Goal: Information Seeking & Learning: Learn about a topic

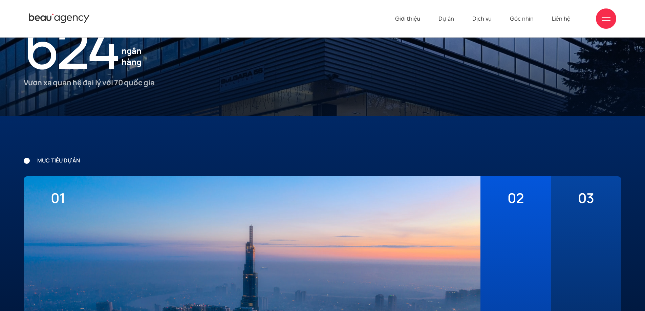
scroll to position [1659, 0]
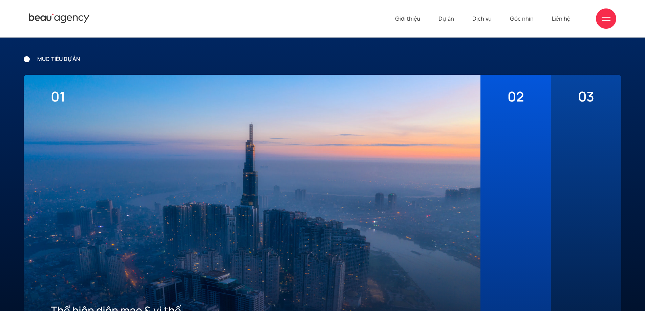
scroll to position [1760, 0]
drag, startPoint x: 39, startPoint y: 61, endPoint x: 134, endPoint y: 58, distance: 94.5
click at [133, 58] on p "mục tiêu dự án" at bounding box center [323, 60] width 598 height 8
click at [134, 58] on p "mục tiêu dự án" at bounding box center [323, 60] width 598 height 8
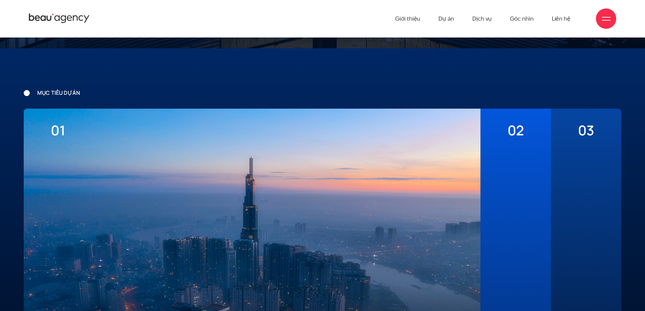
scroll to position [1726, 0]
drag, startPoint x: 115, startPoint y: 92, endPoint x: 119, endPoint y: 91, distance: 3.7
click at [117, 92] on p "mục tiêu dự án" at bounding box center [323, 93] width 598 height 8
click at [123, 89] on p "mục tiêu dự án" at bounding box center [323, 93] width 598 height 8
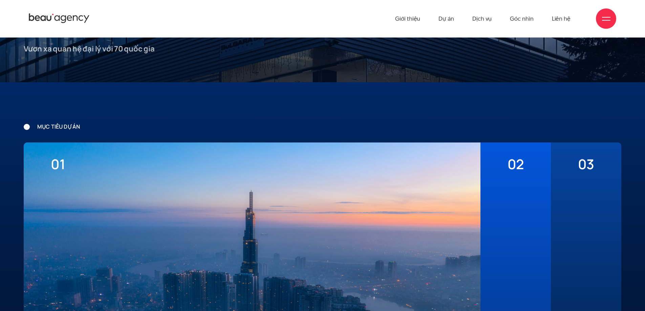
scroll to position [1693, 0]
click at [369, 113] on div "mục tiêu dự án 01 Thể hiện diện mạo & vị thế của một ngân hàng với tốc độ phát …" at bounding box center [322, 302] width 645 height 439
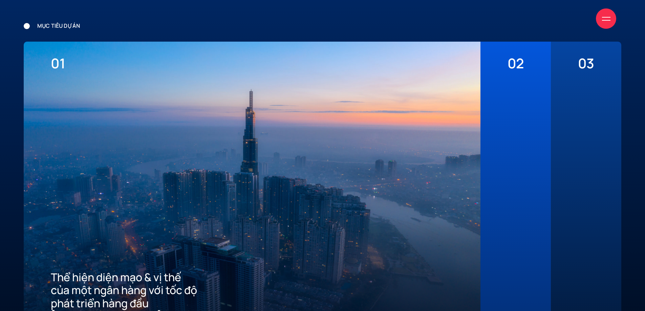
scroll to position [1794, 0]
click at [520, 142] on div at bounding box center [515, 196] width 16 height 251
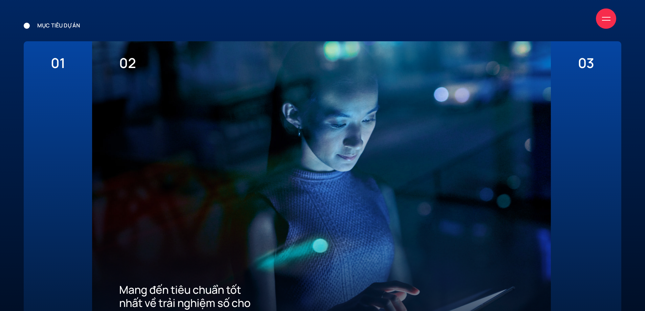
click at [577, 148] on div "03 Xây dựng ưu thế cạnh tranh thu hút khách hàng mới về App" at bounding box center [586, 188] width 70 height 295
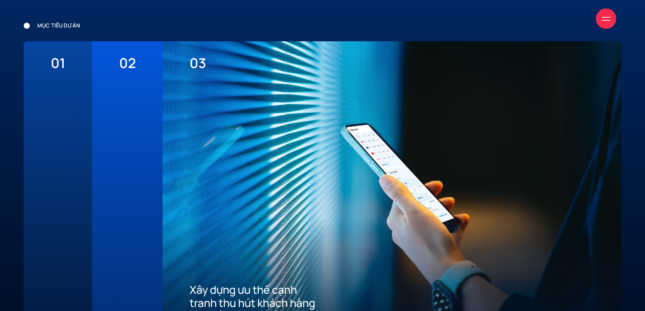
click at [75, 152] on div "01 Thể hiện diện mạo & vị thế của một ngân hàng với tốc độ phát triển hàng đầu …" at bounding box center [58, 188] width 68 height 295
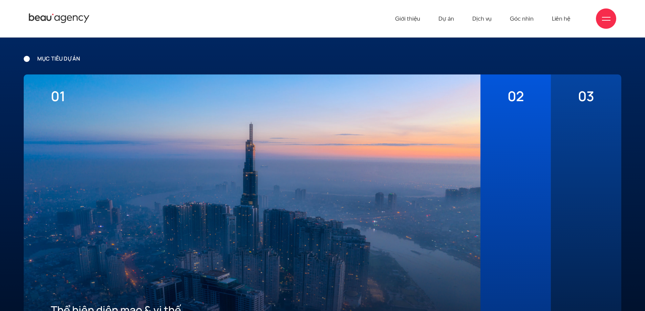
scroll to position [1760, 0]
click at [111, 63] on p "mục tiêu dự án" at bounding box center [323, 60] width 598 height 8
click at [520, 129] on div at bounding box center [515, 230] width 16 height 251
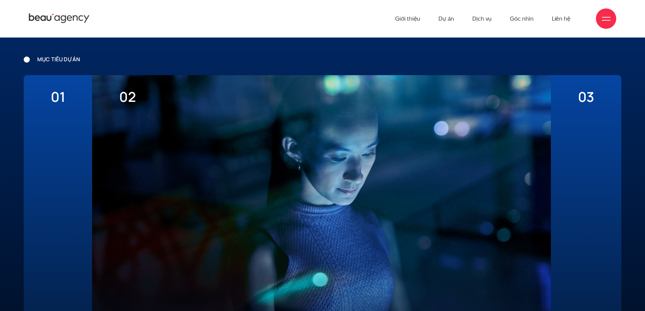
click at [562, 132] on div "03 Xây dựng ưu thế cạnh tranh thu hút khách hàng mới về App" at bounding box center [586, 222] width 70 height 295
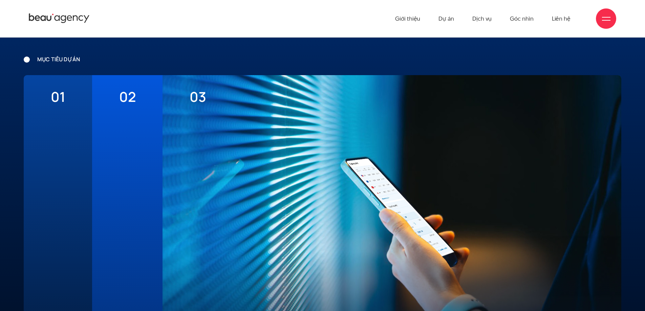
click at [73, 149] on div "01 Thể hiện diện mạo & vị thế của một ngân hàng với tốc độ phát triển hàng đầu …" at bounding box center [58, 222] width 68 height 295
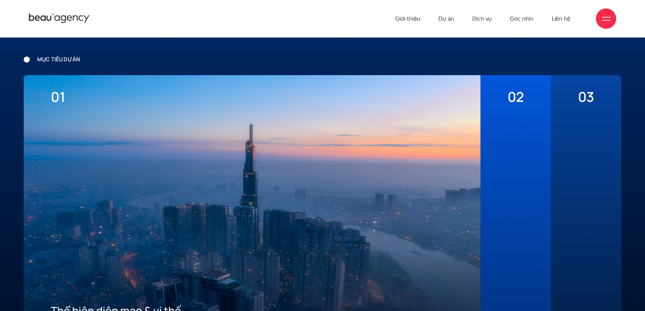
click at [320, 62] on p "mục tiêu dự án" at bounding box center [323, 60] width 598 height 8
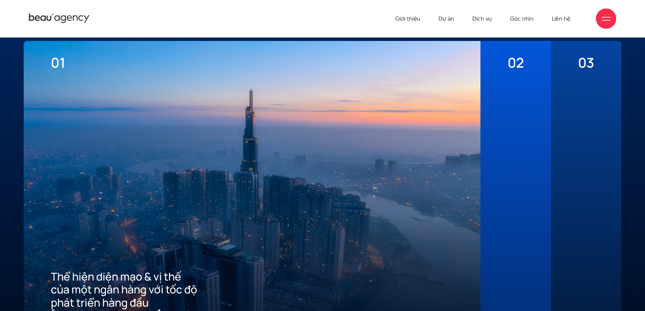
scroll to position [1794, 0]
drag, startPoint x: 55, startPoint y: 61, endPoint x: 81, endPoint y: 64, distance: 26.2
click at [81, 64] on span "01" at bounding box center [252, 63] width 403 height 16
click at [103, 67] on span "01" at bounding box center [252, 63] width 403 height 16
click at [497, 148] on div "02 Mang đến tiêu chuẩn tốt nhất về trải nghiệm số cho khách hàng" at bounding box center [515, 188] width 70 height 295
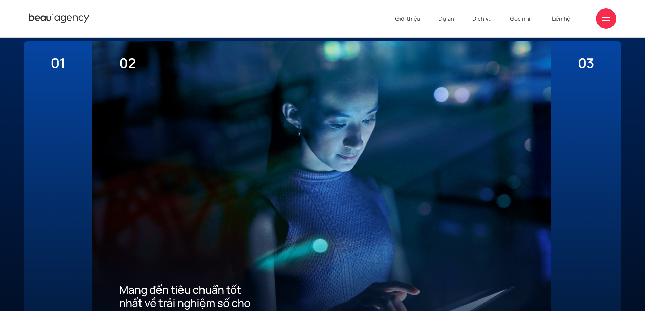
click at [559, 149] on div "03 Xây dựng ưu thế cạnh tranh thu hút khách hàng mới về App" at bounding box center [586, 188] width 70 height 295
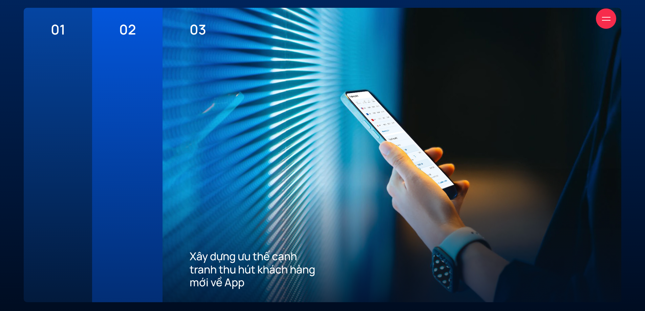
scroll to position [1828, 0]
click at [115, 155] on div "02 Mang đến tiêu chuẩn tốt nhất về trải nghiệm số cho khách hàng" at bounding box center [127, 154] width 70 height 295
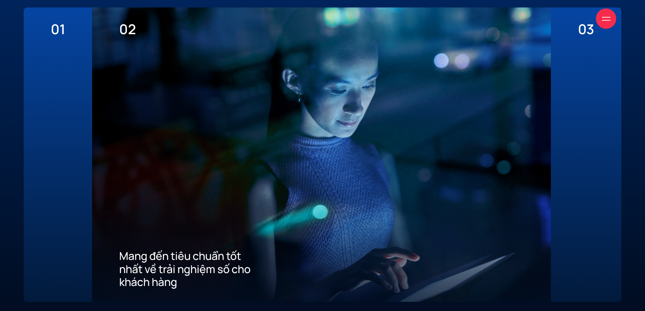
click at [81, 156] on div "01 Thể hiện diện mạo & vị thế của một ngân hàng với tốc độ phát triển hàng đầu …" at bounding box center [58, 154] width 68 height 295
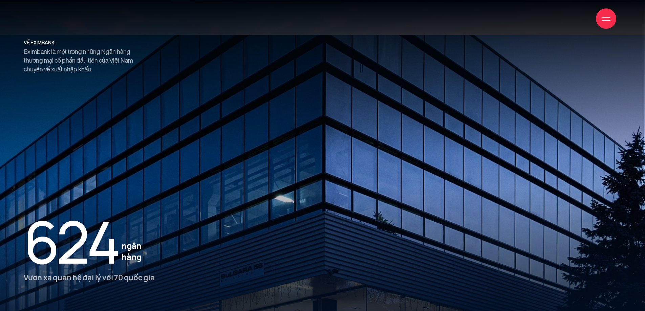
scroll to position [1286, 0]
click at [257, 142] on div at bounding box center [322, 155] width 645 height 311
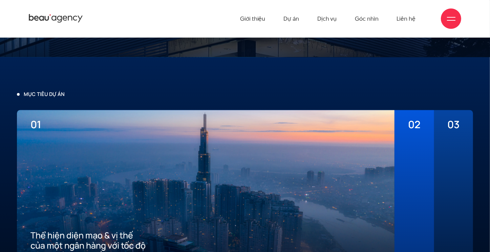
scroll to position [1488, 0]
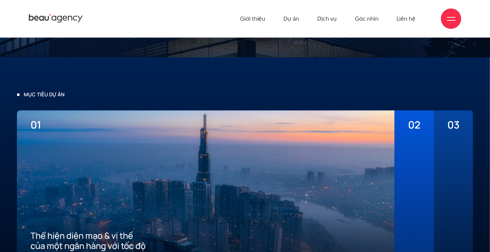
click at [46, 95] on p "mục tiêu dự án" at bounding box center [245, 94] width 456 height 7
copy div "mục tiêu dự án"
click at [422, 130] on div "02 Mang đến tiêu chuẩn tốt nhất về trải nghiệm số cho khách hàng" at bounding box center [413, 194] width 39 height 169
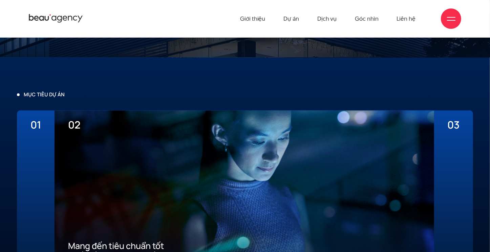
click at [441, 122] on div "03 Xây dựng ưu thế cạnh tranh thu hút khách hàng mới về App" at bounding box center [453, 194] width 39 height 169
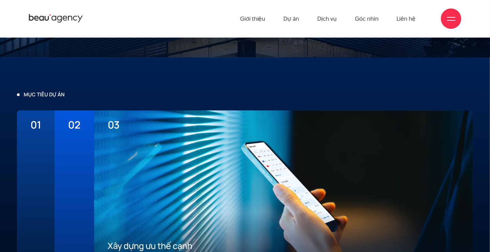
click at [77, 140] on div at bounding box center [74, 201] width 12 height 140
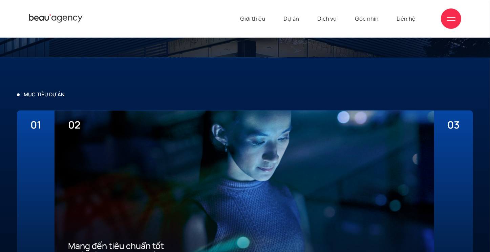
click at [35, 140] on div at bounding box center [35, 201] width 10 height 140
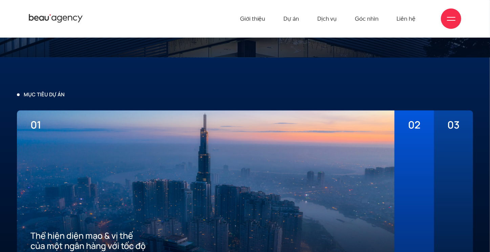
click at [425, 128] on div "02 Mang đến tiêu chuẩn tốt nhất về trải nghiệm số cho khách hàng" at bounding box center [413, 194] width 39 height 169
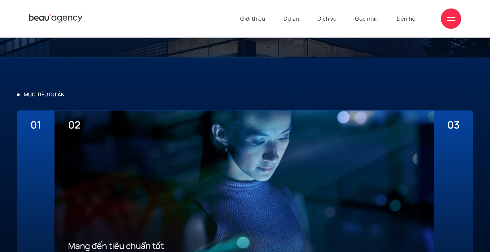
click at [436, 126] on div "03 Xây dựng ưu thế cạnh tranh thu hút khách hàng mới về App" at bounding box center [453, 194] width 39 height 169
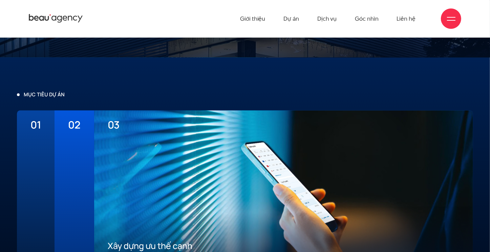
click at [71, 137] on div at bounding box center [74, 201] width 12 height 140
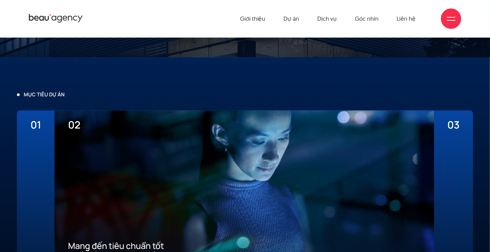
click at [48, 140] on div "01 Thể hiện diện mạo & vị thế của một ngân hàng với tốc độ phát triển hàng đầu …" at bounding box center [36, 194] width 38 height 169
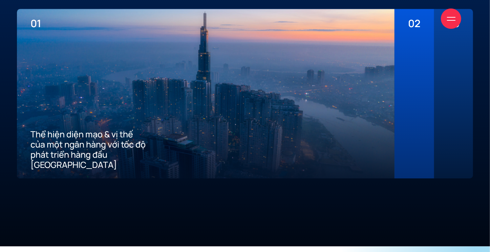
scroll to position [1590, 0]
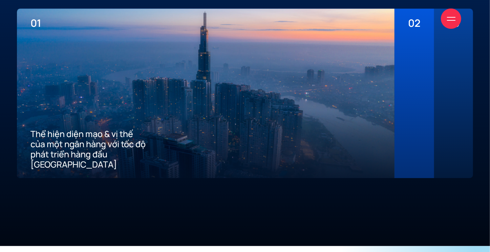
click at [419, 97] on div at bounding box center [414, 99] width 12 height 140
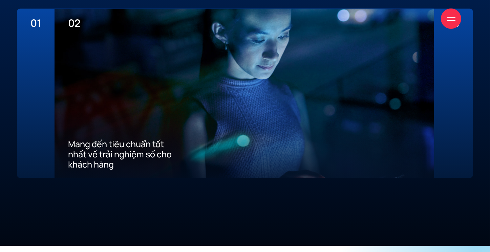
click at [445, 97] on div "03 Xây dựng ưu thế cạnh tranh thu hút khách hàng mới về App" at bounding box center [453, 92] width 39 height 169
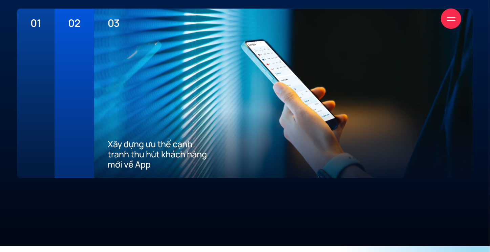
click at [65, 103] on div "02 Mang đến tiêu chuẩn tốt nhất về trải nghiệm số cho khách hàng" at bounding box center [74, 92] width 39 height 169
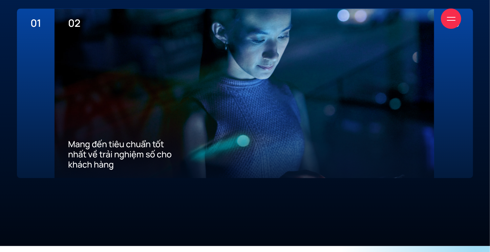
click at [27, 105] on div "01 Thể hiện diện mạo & vị thế của một ngân hàng với tốc độ phát triển hàng đầu …" at bounding box center [36, 92] width 38 height 169
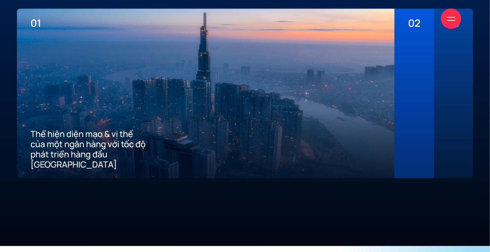
click at [415, 88] on div at bounding box center [414, 99] width 12 height 140
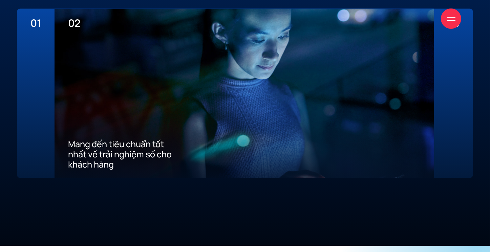
click at [440, 89] on div "03 Xây dựng ưu thế cạnh tranh thu hút khách hàng mới về App" at bounding box center [453, 92] width 39 height 169
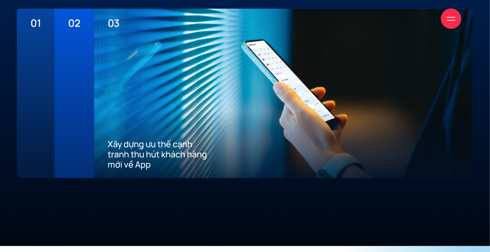
click at [31, 88] on div at bounding box center [35, 99] width 10 height 140
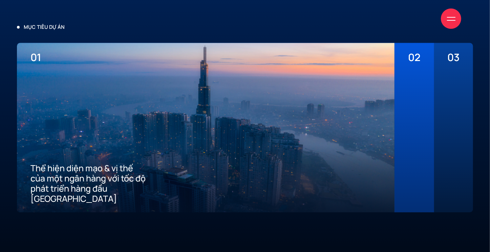
scroll to position [1556, 0]
click at [412, 111] on div at bounding box center [414, 133] width 12 height 140
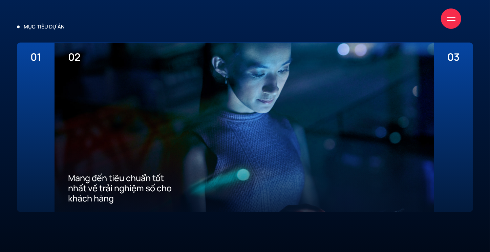
click at [452, 97] on div at bounding box center [454, 133] width 12 height 140
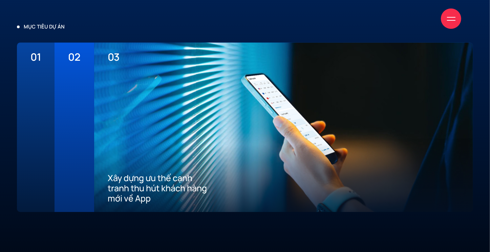
click at [92, 95] on div "02 Mang đến tiêu chuẩn tốt nhất về trải nghiệm số cho khách hàng" at bounding box center [74, 126] width 39 height 169
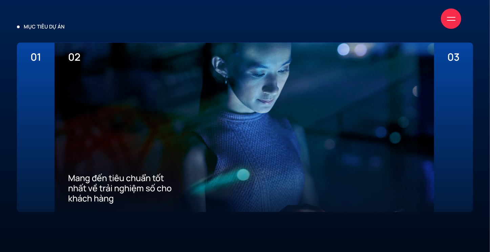
click at [35, 101] on div at bounding box center [35, 133] width 10 height 140
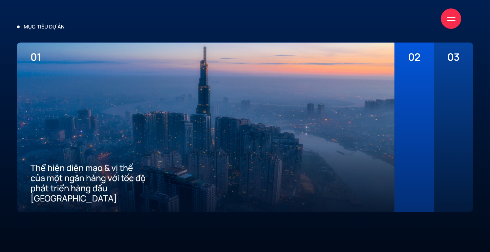
click at [406, 106] on div "02 Mang đến tiêu chuẩn tốt nhất về trải nghiệm số cho khách hàng" at bounding box center [413, 126] width 39 height 169
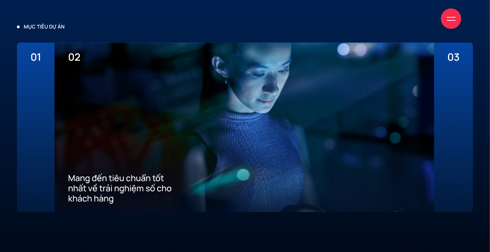
click at [444, 106] on div "03 Xây dựng ưu thế cạnh tranh thu hút khách hàng mới về App" at bounding box center [453, 126] width 39 height 169
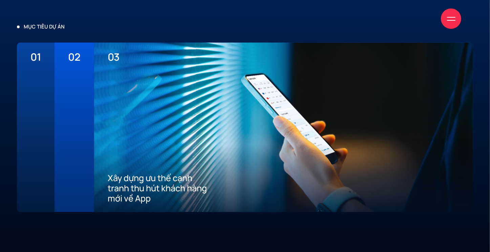
click at [80, 130] on div at bounding box center [74, 133] width 12 height 140
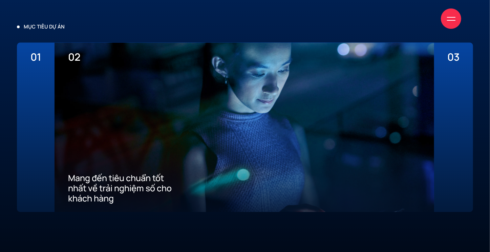
click at [52, 135] on div "01 Thể hiện diện mạo & vị thế của một ngân hàng với tốc độ phát triển hàng đầu …" at bounding box center [36, 126] width 38 height 169
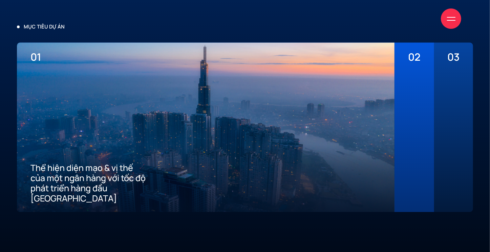
click at [41, 29] on div "Giới thiệu Dự án Dịch vụ Góc nhìn Liên hệ" at bounding box center [245, 18] width 432 height 37
click at [50, 27] on div "Giới thiệu Dự án Dịch vụ Góc nhìn Liên hệ" at bounding box center [245, 18] width 432 height 37
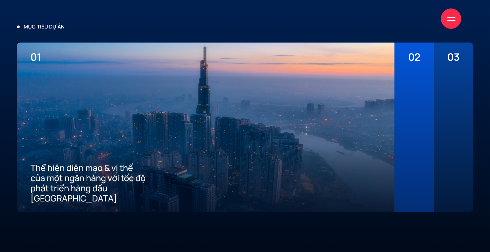
drag, startPoint x: 63, startPoint y: 21, endPoint x: 30, endPoint y: 22, distance: 33.2
click at [30, 22] on div "Giới thiệu Dự án Dịch vụ Góc nhìn Liên hệ" at bounding box center [245, 18] width 432 height 37
drag, startPoint x: 19, startPoint y: 28, endPoint x: 46, endPoint y: 25, distance: 27.3
click at [45, 25] on div "Giới thiệu Dự án Dịch vụ Góc nhìn Liên hệ" at bounding box center [245, 18] width 490 height 37
click at [405, 68] on div "02 Mang đến tiêu chuẩn tốt nhất về trải nghiệm số cho khách hàng" at bounding box center [413, 126] width 39 height 169
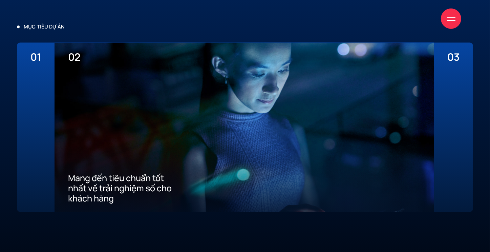
click at [453, 82] on div at bounding box center [454, 133] width 12 height 140
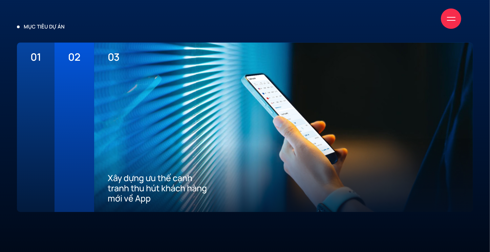
drag, startPoint x: 280, startPoint y: 66, endPoint x: 232, endPoint y: 140, distance: 88.7
click at [232, 140] on div at bounding box center [284, 118] width 352 height 110
click at [44, 107] on div "01 Thể hiện diện mạo & vị thế của một ngân hàng với tốc độ phát triển hàng đầu …" at bounding box center [36, 126] width 38 height 169
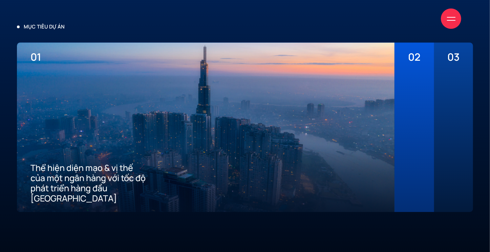
click at [400, 85] on div "02 Mang đến tiêu chuẩn tốt nhất về trải nghiệm số cho khách hàng" at bounding box center [413, 126] width 39 height 169
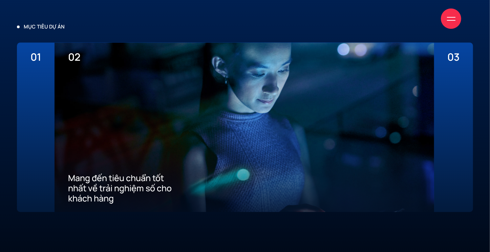
click at [21, 94] on div "01 Thể hiện diện mạo & vị thế của một ngân hàng với tốc độ phát triển hàng đầu …" at bounding box center [36, 126] width 38 height 169
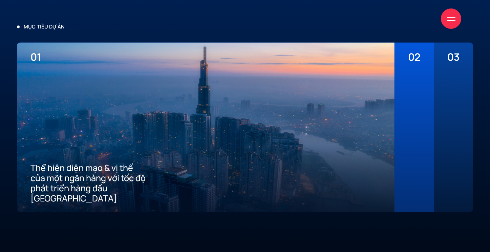
drag, startPoint x: 336, startPoint y: 2, endPoint x: 238, endPoint y: 65, distance: 116.0
click at [238, 65] on div at bounding box center [205, 113] width 350 height 100
drag, startPoint x: 123, startPoint y: 0, endPoint x: 338, endPoint y: 23, distance: 216.1
click at [340, 23] on div "Giới thiệu Dự án Dịch vụ Góc nhìn Liên hệ" at bounding box center [245, 18] width 432 height 37
drag, startPoint x: 237, startPoint y: 70, endPoint x: 192, endPoint y: 70, distance: 44.3
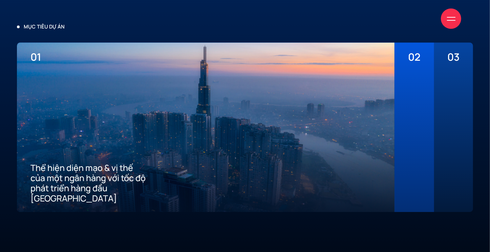
click at [192, 70] on div at bounding box center [205, 113] width 350 height 100
click at [65, 172] on p "Thể hiện diện mạo & vị thế của một ngân hàng với tốc độ phát triển hàng đầu Việ…" at bounding box center [109, 182] width 158 height 41
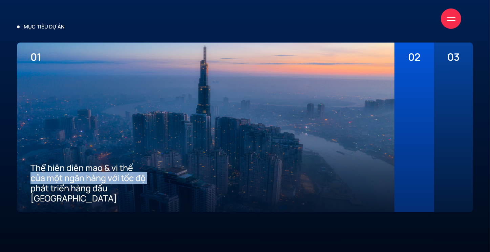
click at [65, 172] on p "Thể hiện diện mạo & vị thế của một ngân hàng với tốc độ phát triển hàng đầu Việ…" at bounding box center [109, 182] width 158 height 41
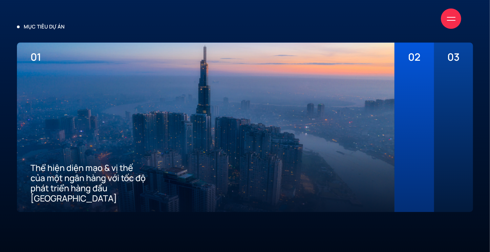
click at [41, 169] on p "Thể hiện diện mạo & vị thế của một ngân hàng với tốc độ phát triển hàng đầu Việ…" at bounding box center [109, 182] width 158 height 41
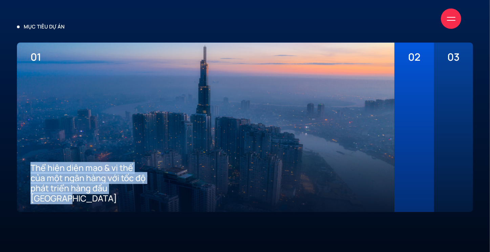
drag, startPoint x: 32, startPoint y: 166, endPoint x: 86, endPoint y: 194, distance: 60.7
click at [86, 194] on p "Thể hiện diện mạo & vị thế của một ngân hàng với tốc độ phát triển hàng đầu Việ…" at bounding box center [109, 182] width 158 height 41
copy p "Thể hiện diện mạo & vị thế của một ngân hàng với tốc độ phát triển hàng đầu Việ…"
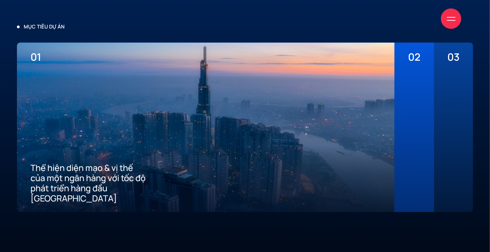
click at [404, 130] on div "02 Mang đến tiêu chuẩn tốt nhất về trải nghiệm số cho khách hàng" at bounding box center [413, 126] width 39 height 169
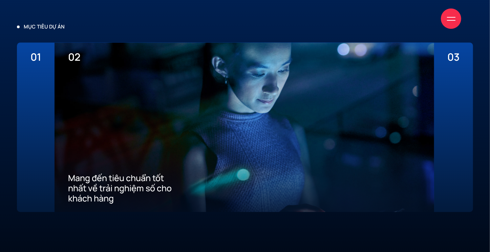
click at [82, 181] on p "Mang đến tiêu chuẩn tốt nhất về trải nghiệm số cho khách hàng" at bounding box center [147, 188] width 158 height 30
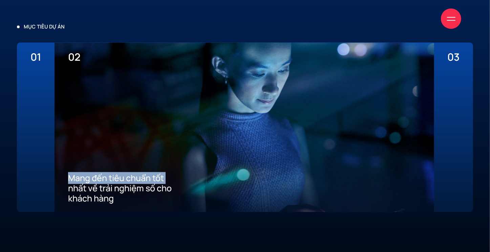
click at [82, 181] on p "Mang đến tiêu chuẩn tốt nhất về trải nghiệm số cho khách hàng" at bounding box center [147, 188] width 158 height 30
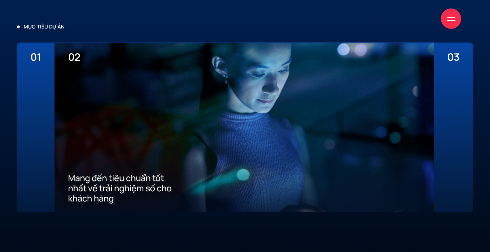
click at [123, 199] on p "Mang đến tiêu chuẩn tốt nhất về trải nghiệm số cho khách hàng" at bounding box center [147, 188] width 158 height 30
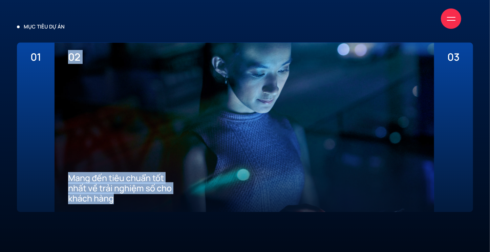
drag, startPoint x: 123, startPoint y: 199, endPoint x: 65, endPoint y: 174, distance: 62.5
click at [65, 174] on div "02 Mang đến tiêu chuẩn tốt nhất về trải nghiệm số cho khách hàng" at bounding box center [244, 126] width 379 height 169
click at [107, 171] on div at bounding box center [244, 118] width 352 height 110
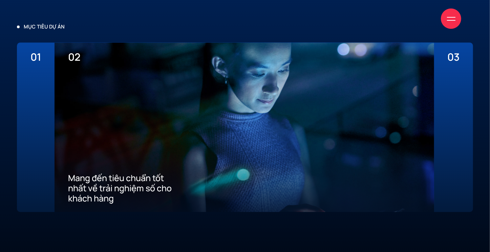
click at [71, 178] on p "Mang đến tiêu chuẩn tốt nhất về trải nghiệm số cho khách hàng" at bounding box center [147, 188] width 158 height 30
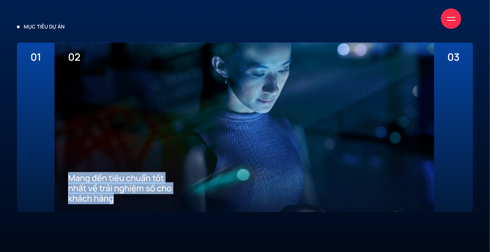
drag, startPoint x: 69, startPoint y: 179, endPoint x: 124, endPoint y: 201, distance: 59.0
click at [124, 201] on p "Mang đến tiêu chuẩn tốt nhất về trải nghiệm số cho khách hàng" at bounding box center [147, 188] width 158 height 30
copy p "Mang đến tiêu chuẩn tốt nhất về trải nghiệm số cho khách hàng"
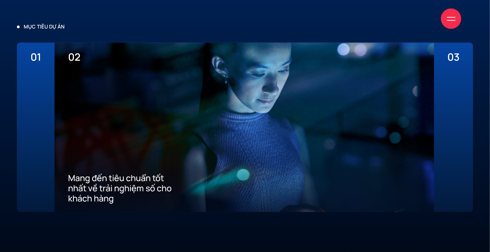
click at [458, 120] on div at bounding box center [454, 133] width 12 height 140
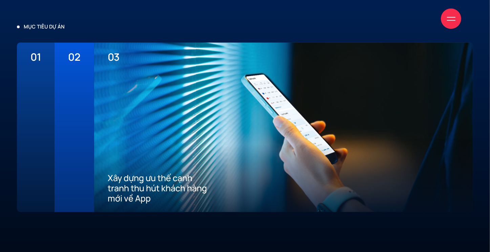
click at [128, 178] on p "Xây dựng ưu thế cạnh tranh thu hút khách hàng mới về App" at bounding box center [187, 188] width 158 height 30
click at [135, 192] on p "Xây dựng ưu thế cạnh tranh thu hút khách hàng mới về App" at bounding box center [187, 188] width 158 height 30
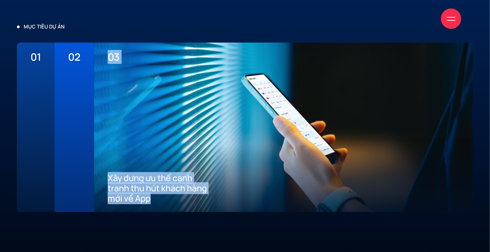
drag, startPoint x: 150, startPoint y: 199, endPoint x: 93, endPoint y: 176, distance: 61.6
click at [93, 176] on div "01 Thể hiện diện mạo & vị thế của một ngân hàng với tốc độ phát triển hàng đầu …" at bounding box center [245, 126] width 456 height 169
copy div "Mang đến tiêu chuẩn tốt nhất về trải nghiệm số cho khách hàng 03 Xây dựng ưu th…"
click at [103, 85] on div at bounding box center [283, 126] width 379 height 169
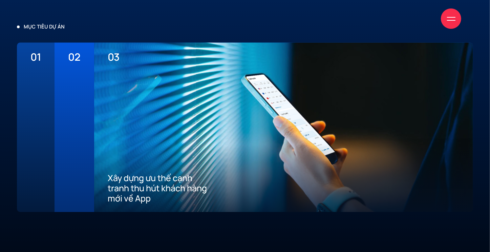
click at [31, 82] on div at bounding box center [35, 133] width 10 height 140
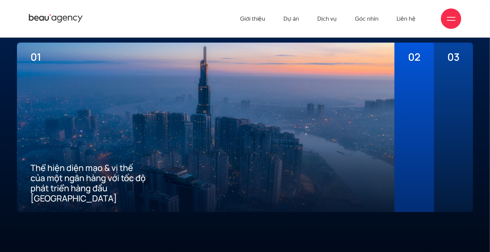
drag, startPoint x: 409, startPoint y: 139, endPoint x: 420, endPoint y: 139, distance: 11.5
click at [409, 139] on div at bounding box center [414, 133] width 12 height 140
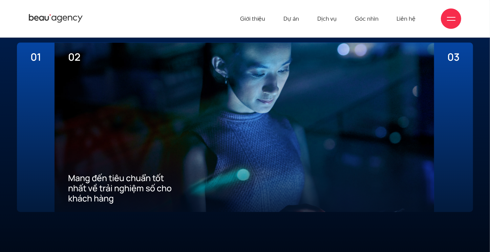
click at [455, 122] on div at bounding box center [454, 133] width 12 height 140
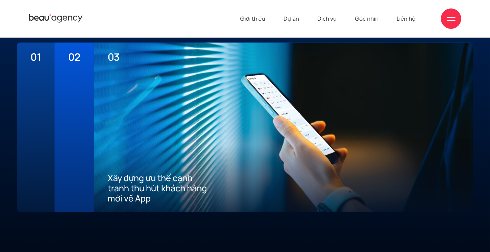
click at [67, 121] on div "02 Mang đến tiêu chuẩn tốt nhất về trải nghiệm số cho khách hàng" at bounding box center [74, 126] width 39 height 169
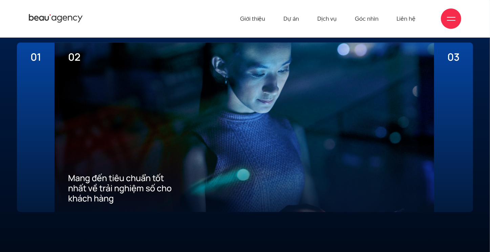
click at [31, 121] on div at bounding box center [35, 133] width 10 height 140
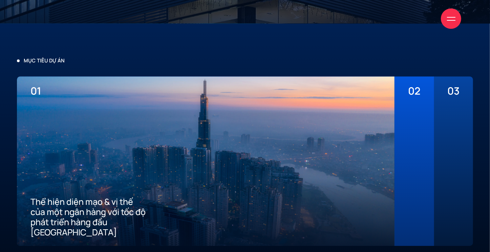
scroll to position [1522, 0]
click at [194, 69] on div "mục tiêu dự án 01 Thể hiện diện mạo & vị thế của một ngân hàng với tốc độ phát …" at bounding box center [245, 151] width 490 height 189
click at [324, 54] on div "mục tiêu dự án 01 Thể hiện diện mạo & vị thế của một ngân hàng với tốc độ phát …" at bounding box center [245, 168] width 490 height 290
click at [416, 133] on div at bounding box center [414, 167] width 12 height 140
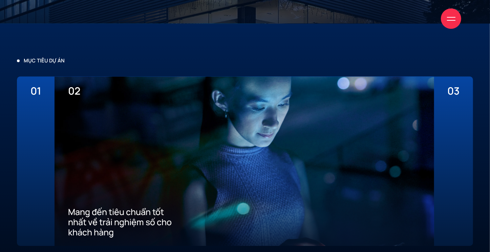
click at [40, 140] on div at bounding box center [35, 167] width 10 height 140
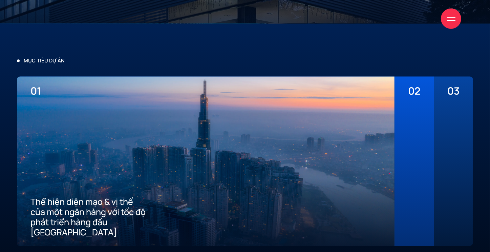
click at [408, 145] on div at bounding box center [414, 167] width 12 height 140
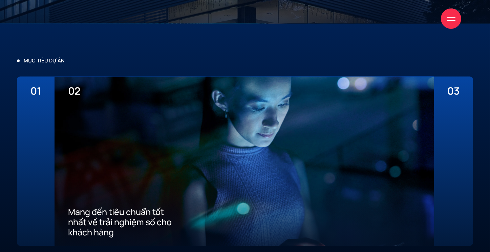
click at [34, 148] on div at bounding box center [35, 167] width 10 height 140
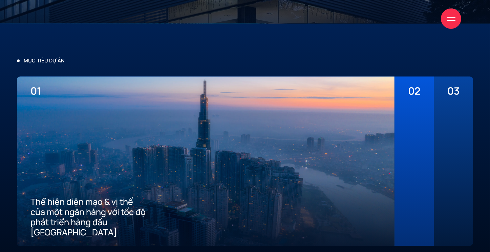
click at [154, 59] on p "mục tiêu dự án" at bounding box center [245, 60] width 456 height 7
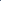
scroll to position [1522, 0]
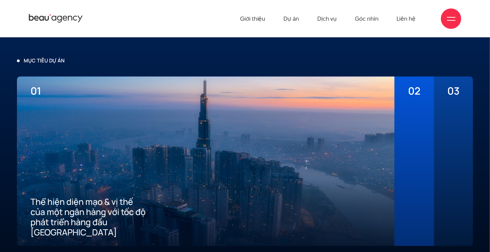
click at [178, 50] on div "mục tiêu dự án 01 Thể hiện diện mạo & vị thế của một ngân hàng với tốc độ phát …" at bounding box center [245, 168] width 490 height 290
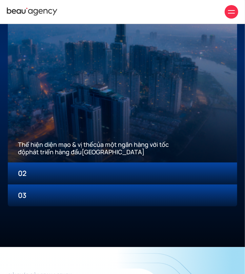
scroll to position [810, 0]
click at [85, 172] on span "02" at bounding box center [122, 173] width 209 height 8
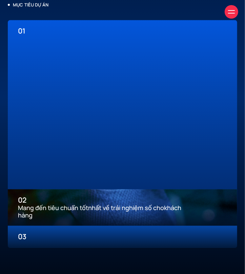
scroll to position [783, 0]
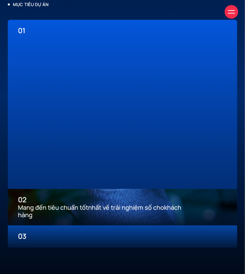
click at [72, 241] on div "03 Xây dựng ưu thế cạnh tranh thu hút khách hàng mới về App" at bounding box center [122, 236] width 229 height 22
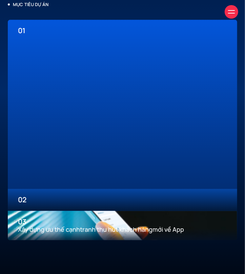
click at [113, 146] on div at bounding box center [122, 108] width 209 height 147
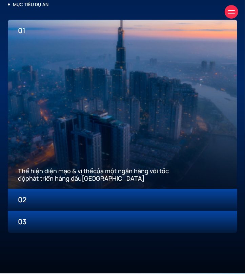
click at [94, 202] on span "02" at bounding box center [122, 200] width 209 height 8
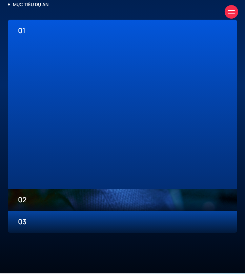
click at [89, 211] on div at bounding box center [122, 200] width 229 height 22
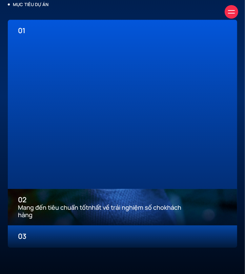
click at [85, 229] on div "03 Xây dựng ưu thế cạnh tranh thu hút khách hàng mới về App" at bounding box center [122, 236] width 229 height 22
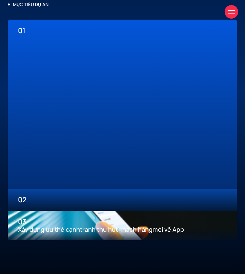
click at [111, 205] on div "02 Mang đến tiêu chuẩn tốt nhất về trải nghiệm số cho khách hàng" at bounding box center [122, 200] width 229 height 22
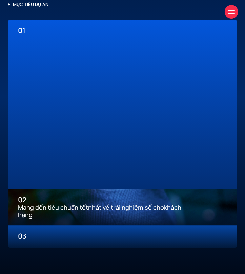
click at [102, 105] on div at bounding box center [122, 108] width 209 height 147
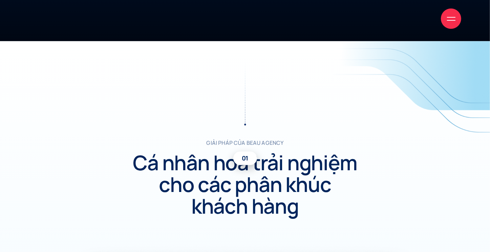
scroll to position [1796, 0]
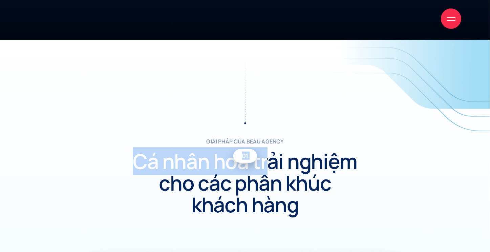
click at [269, 153] on div "giải pháp của beau agency 01 Cá nhân hoá trải nghiệm cho các phân khúc khách hà…" at bounding box center [245, 137] width 226 height 155
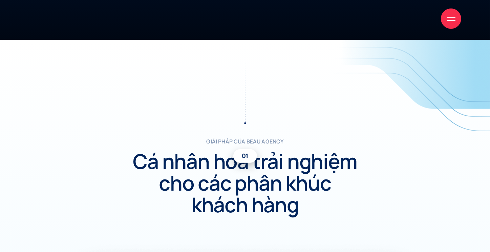
click at [278, 150] on h2 "Cá nhân hoá trải nghiệm cho các phân khúc khách hàng" at bounding box center [245, 182] width 226 height 65
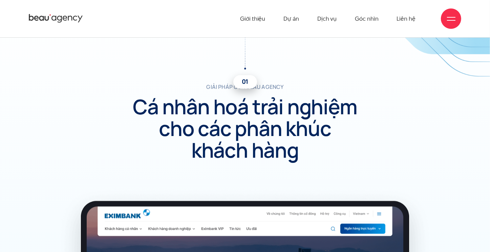
scroll to position [1848, 0]
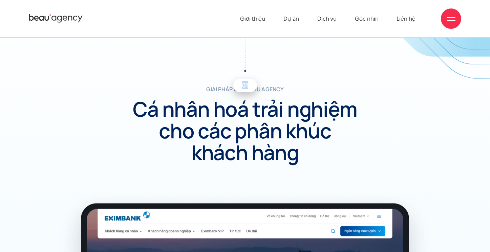
drag, startPoint x: 243, startPoint y: 67, endPoint x: 249, endPoint y: 67, distance: 5.4
click at [249, 67] on div "01" at bounding box center [245, 62] width 24 height 14
click at [251, 67] on div "01" at bounding box center [245, 62] width 24 height 14
drag, startPoint x: 250, startPoint y: 71, endPoint x: 257, endPoint y: 87, distance: 17.6
click at [257, 87] on div "giải pháp của beau agency 01 Cá nhân hoá trải nghiệm cho các phân khúc khách hà…" at bounding box center [245, 85] width 226 height 155
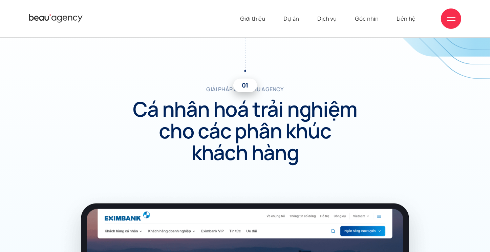
click at [283, 80] on div "giải pháp của beau agency 01 Cá nhân hoá trải nghiệm cho các phân khúc khách hà…" at bounding box center [245, 85] width 226 height 155
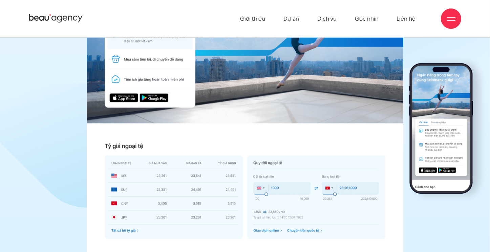
drag, startPoint x: 51, startPoint y: 117, endPoint x: 30, endPoint y: 83, distance: 39.8
drag, startPoint x: 60, startPoint y: 155, endPoint x: 50, endPoint y: 105, distance: 51.1
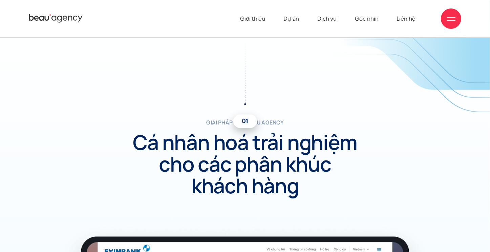
scroll to position [1814, 0]
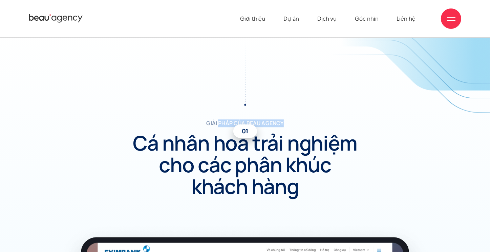
drag, startPoint x: 219, startPoint y: 122, endPoint x: 302, endPoint y: 120, distance: 82.6
click at [302, 120] on p "giải pháp của beau agency" at bounding box center [245, 123] width 226 height 8
click at [304, 119] on p "giải pháp của beau agency" at bounding box center [245, 123] width 226 height 8
click at [316, 92] on div at bounding box center [245, 74] width 226 height 64
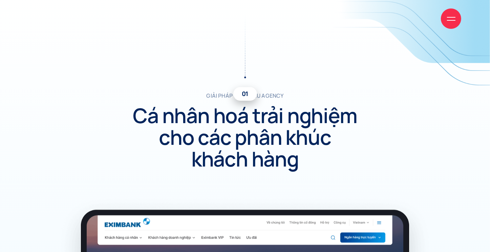
scroll to position [1842, 0]
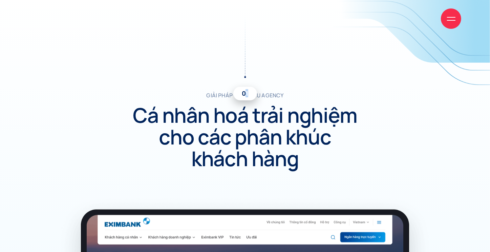
click at [248, 92] on span "01" at bounding box center [245, 93] width 24 height 14
click at [291, 92] on p "giải pháp của beau agency" at bounding box center [245, 95] width 226 height 8
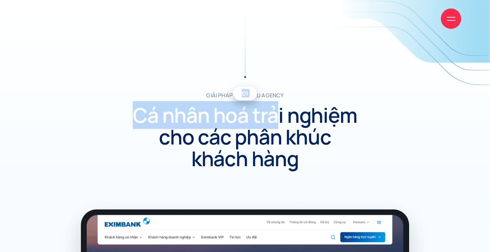
drag, startPoint x: 287, startPoint y: 94, endPoint x: 274, endPoint y: 112, distance: 22.5
click at [274, 112] on div "giải pháp của beau agency 01 Cá nhân hoá trải nghiệm cho các phân khúc khách hà…" at bounding box center [245, 91] width 226 height 155
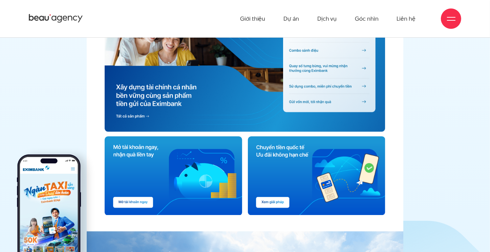
scroll to position [2316, 0]
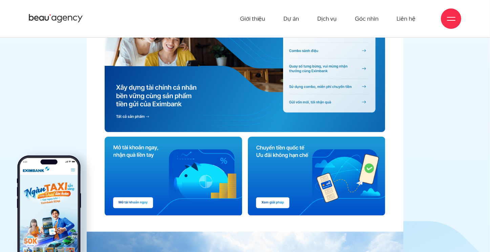
click at [132, 74] on img at bounding box center [245, 62] width 281 height 149
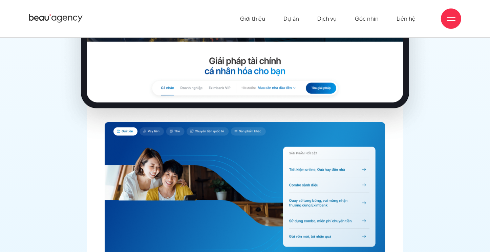
scroll to position [2180, 0]
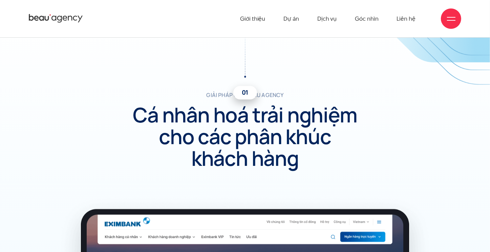
click at [298, 124] on h2 "Cá nhân hoá trải nghiệm cho các phân khúc khách hàng" at bounding box center [245, 136] width 226 height 65
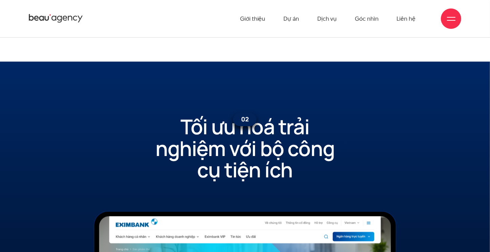
scroll to position [3365, 0]
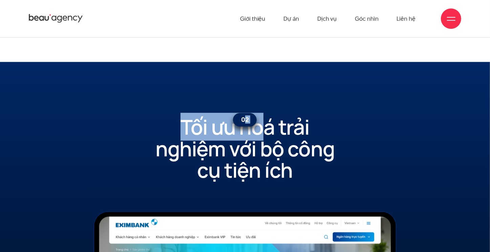
drag, startPoint x: 243, startPoint y: 115, endPoint x: 264, endPoint y: 122, distance: 22.0
click at [262, 122] on div "02 Tối ưu hoá trải nghiệm với bộ công cụ tiện ích" at bounding box center [245, 148] width 149 height 65
click at [269, 122] on h2 "Tối ưu hoá trải nghiệm với bộ công cụ tiện ích" at bounding box center [244, 148] width 199 height 65
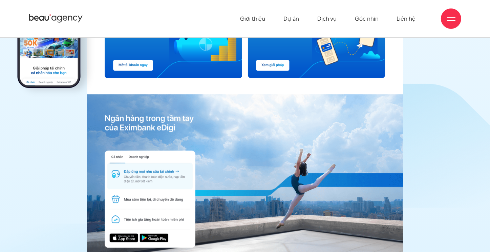
scroll to position [2452, 0]
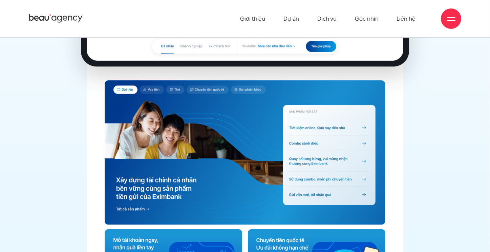
scroll to position [2215, 0]
